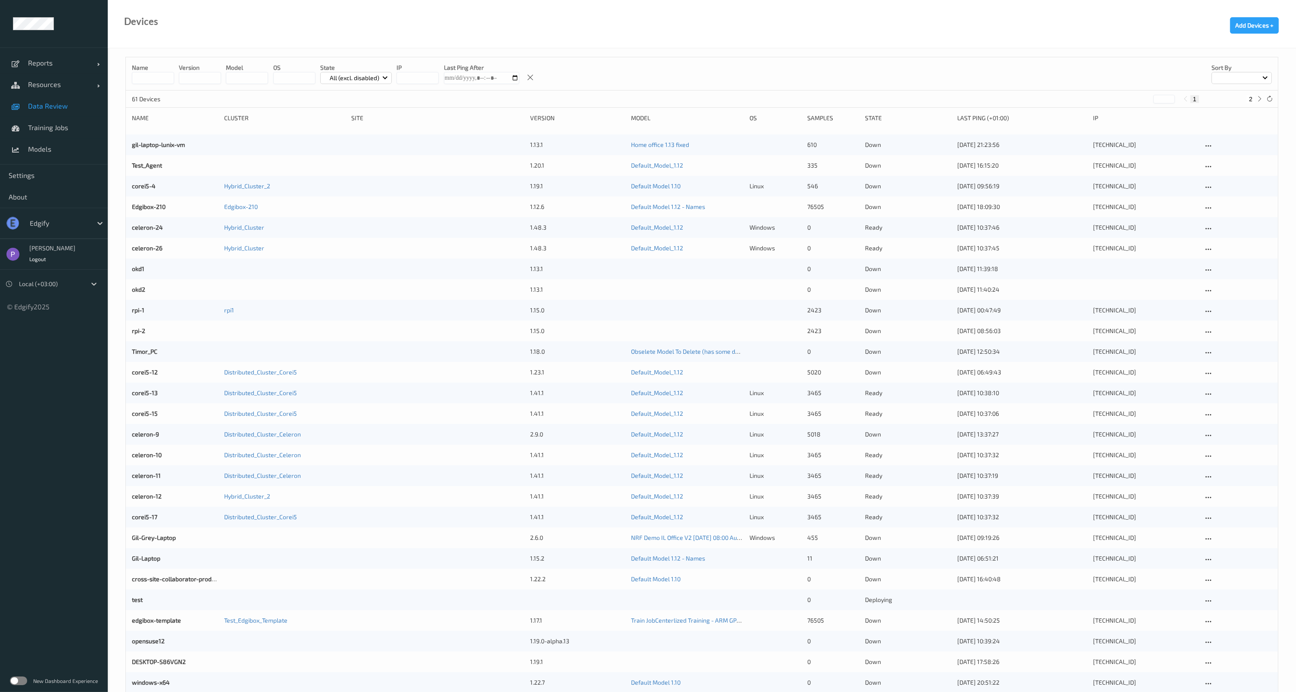
click at [59, 106] on span "Data Review" at bounding box center [63, 106] width 71 height 9
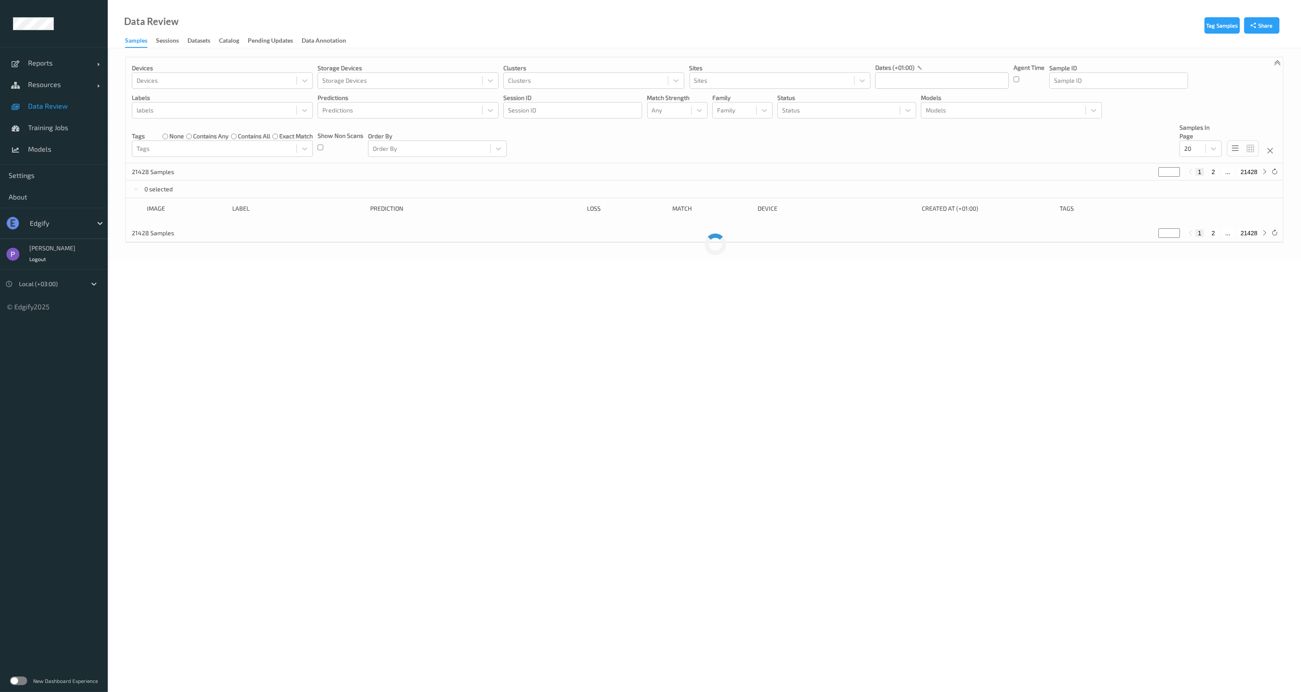
click at [44, 214] on div "edgify" at bounding box center [54, 223] width 108 height 31
click at [47, 224] on div at bounding box center [59, 223] width 58 height 10
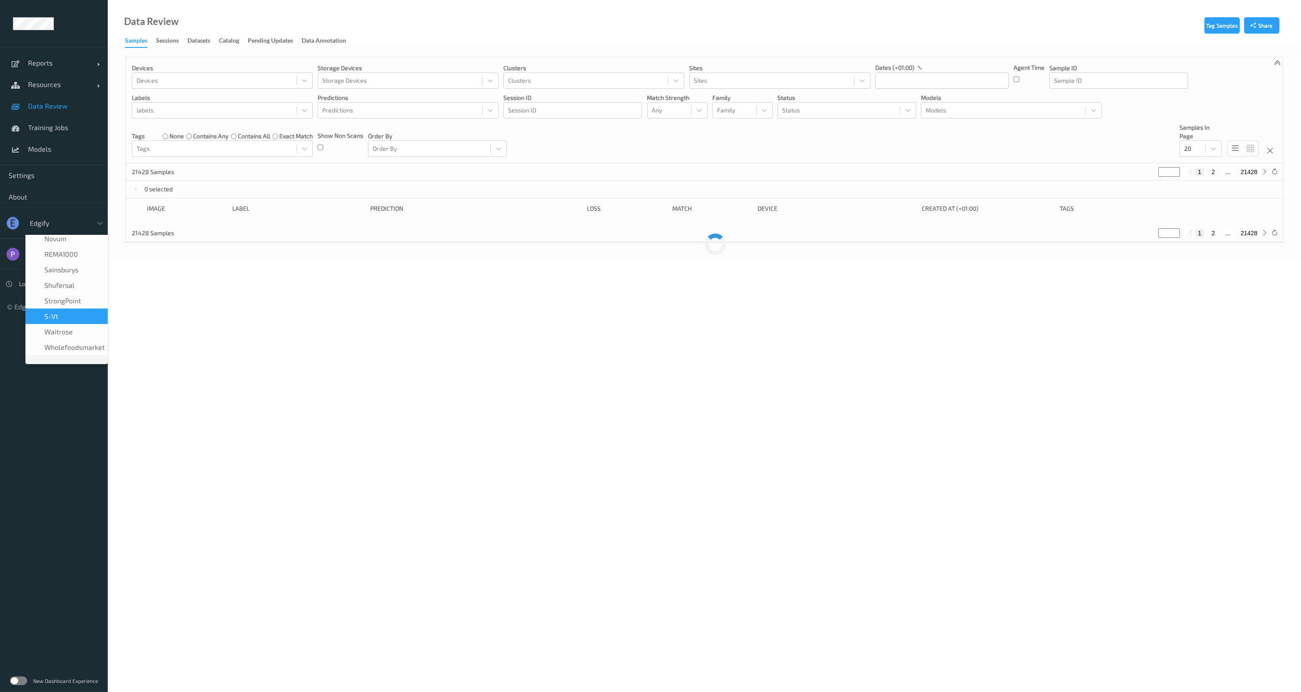
scroll to position [174, 0]
click at [65, 339] on span "waitrose" at bounding box center [58, 343] width 28 height 9
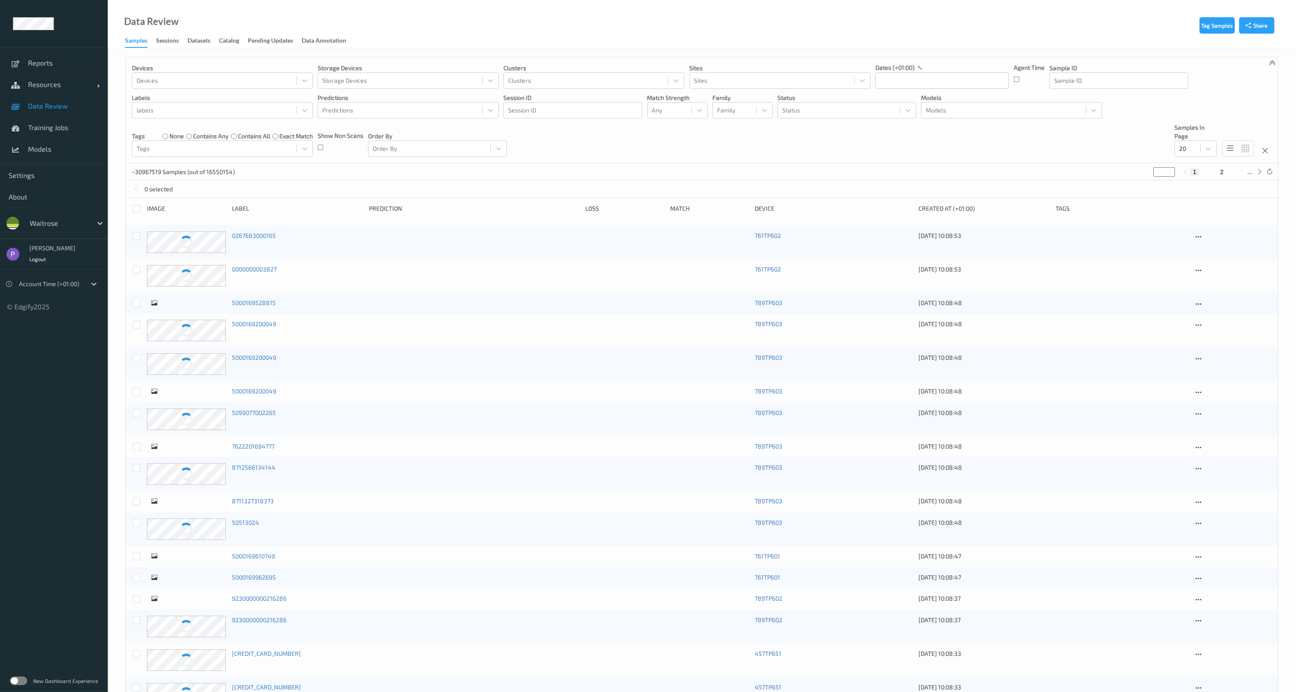
click at [1224, 170] on button "2" at bounding box center [1222, 172] width 9 height 8
type input "*"
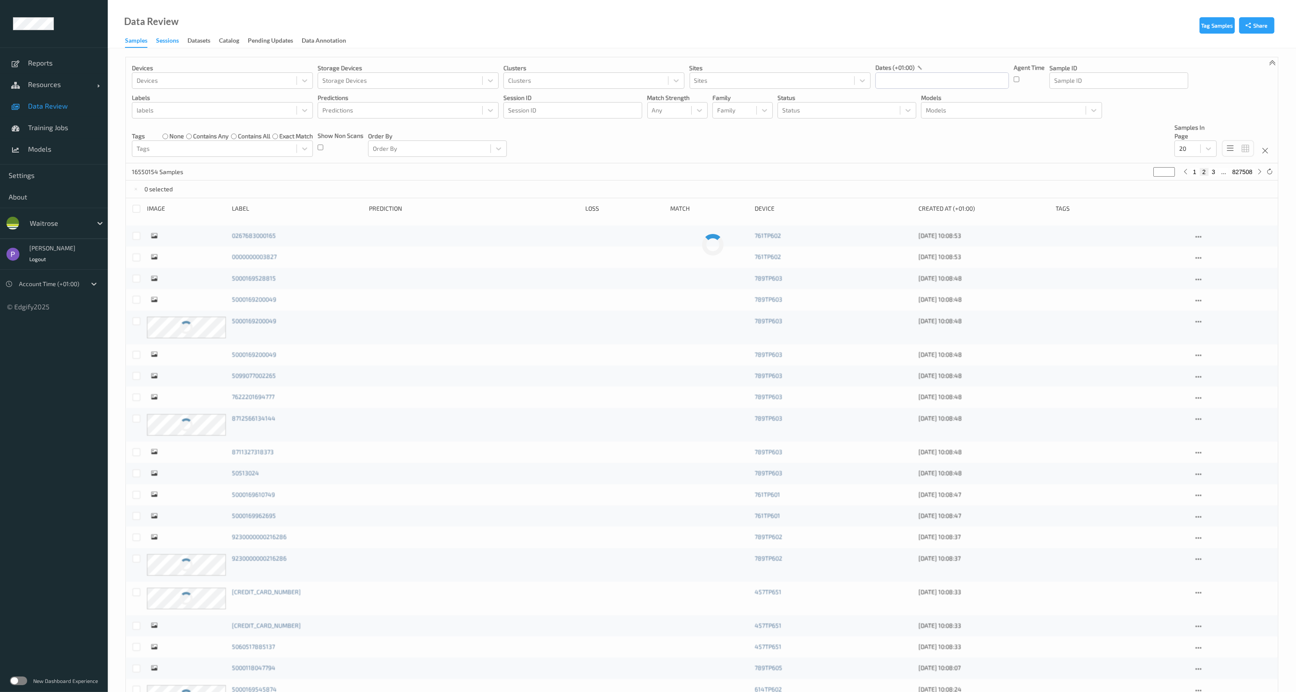
click at [173, 39] on div "Sessions" at bounding box center [167, 41] width 23 height 11
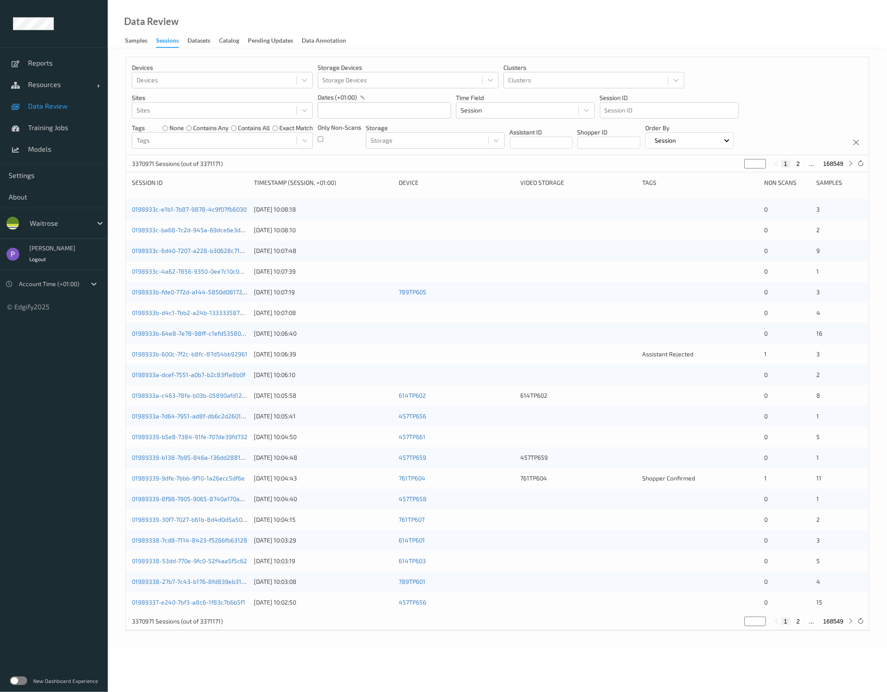
click at [798, 165] on button "2" at bounding box center [798, 164] width 9 height 8
type input "*"
click at [787, 166] on button "1" at bounding box center [786, 164] width 9 height 8
type input "*"
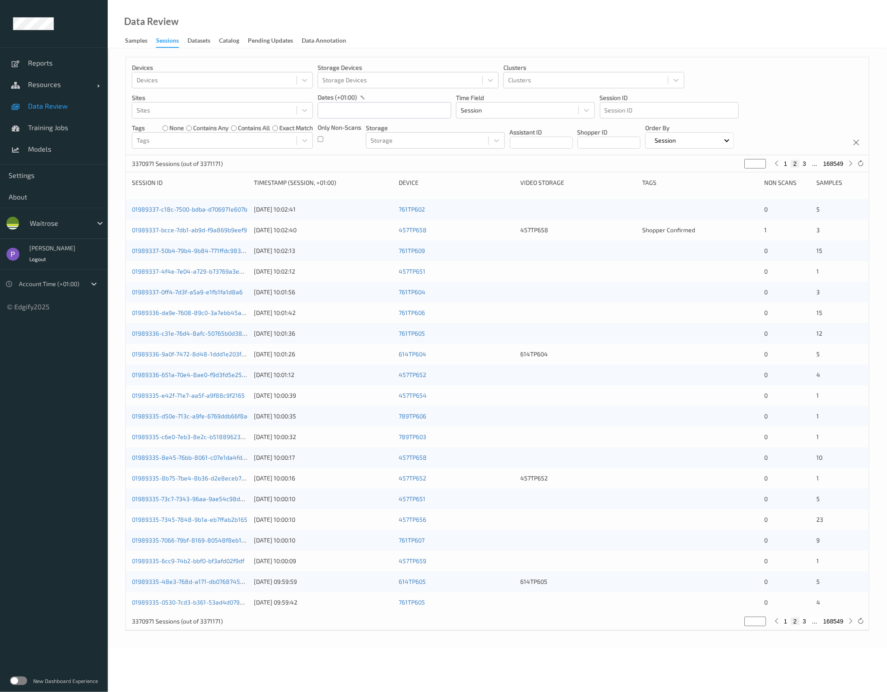
type input "*"
click at [54, 105] on span "Data Review" at bounding box center [63, 106] width 71 height 9
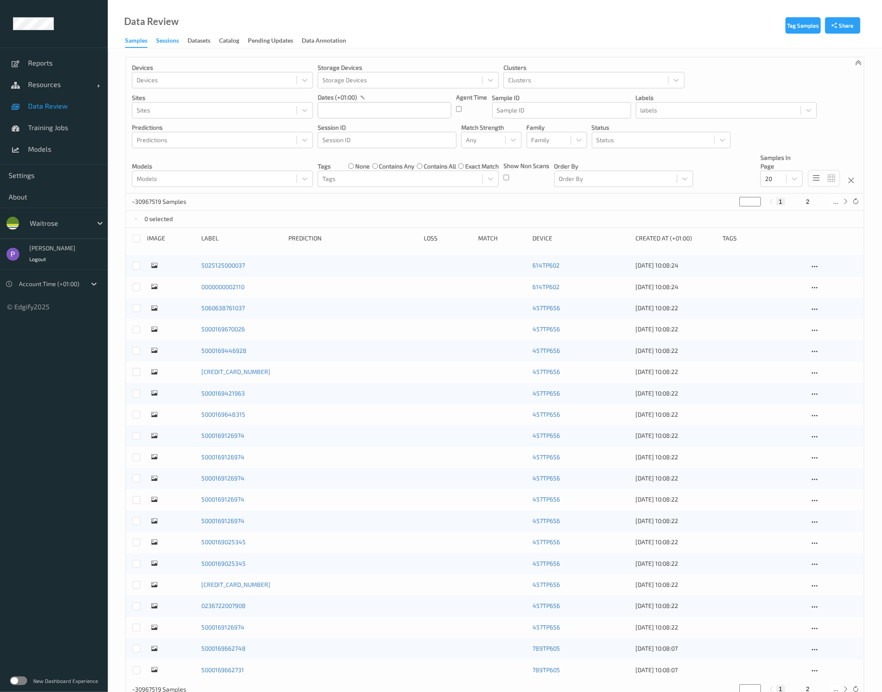
click at [172, 40] on div "Sessions" at bounding box center [167, 41] width 23 height 11
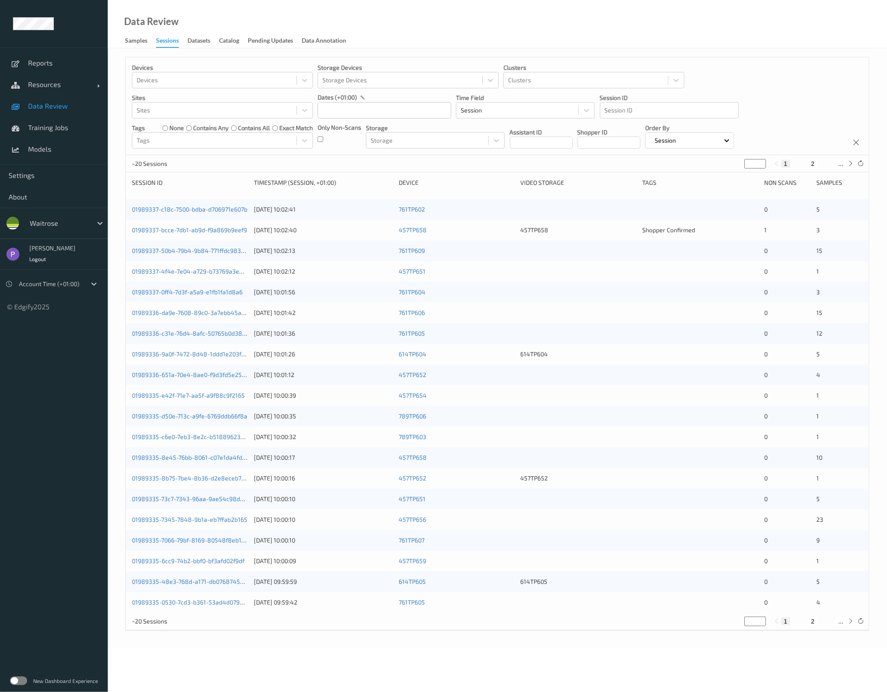
click at [812, 163] on button "2" at bounding box center [813, 164] width 9 height 8
type input "*"
click at [823, 166] on button "3" at bounding box center [822, 164] width 9 height 8
type input "*"
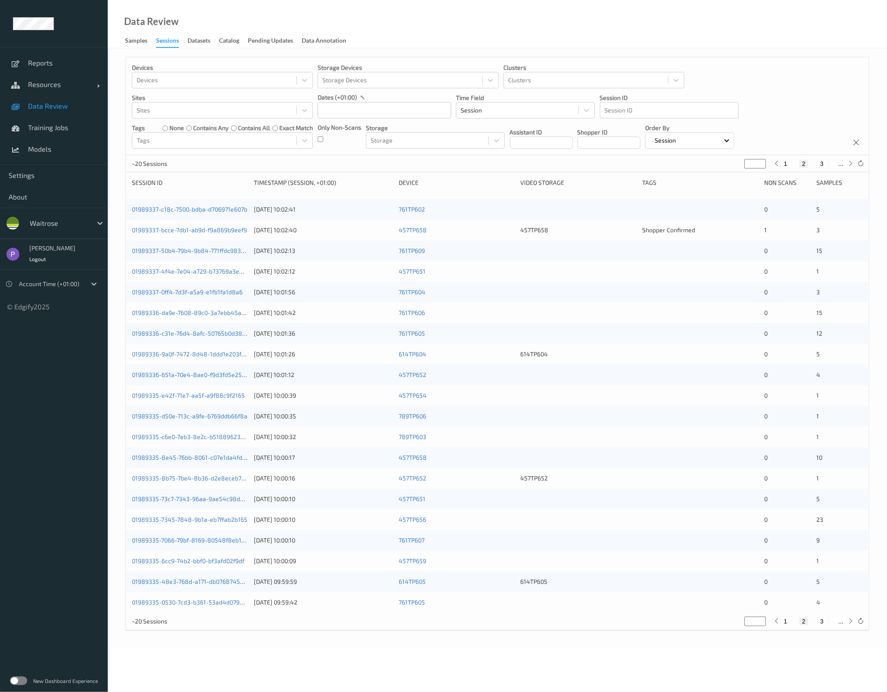
type input "*"
